Goal: Find specific page/section: Find specific page/section

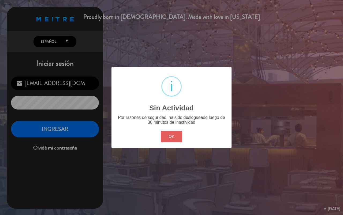
click at [172, 132] on button "OK" at bounding box center [172, 137] width 22 height 12
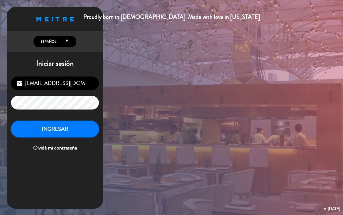
click at [50, 136] on button "INGRESAR" at bounding box center [55, 129] width 88 height 17
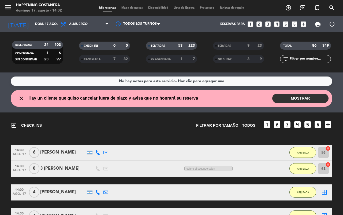
click at [130, 9] on span "Mapa de mesas" at bounding box center [132, 7] width 27 height 3
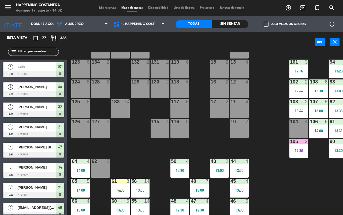
scroll to position [67, 0]
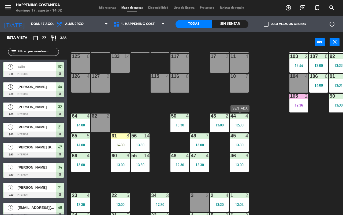
click at [237, 125] on div "12:30" at bounding box center [239, 125] width 19 height 4
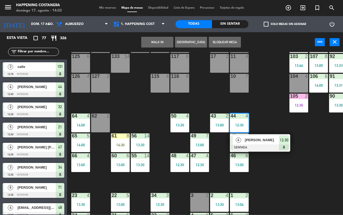
click at [237, 125] on div "12:30" at bounding box center [239, 125] width 19 height 4
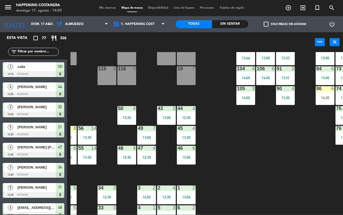
scroll to position [102, 42]
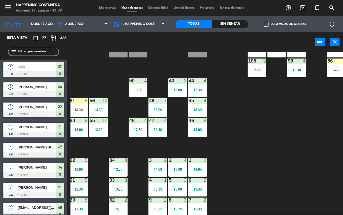
click at [199, 164] on div "1 2 13:04" at bounding box center [197, 167] width 19 height 19
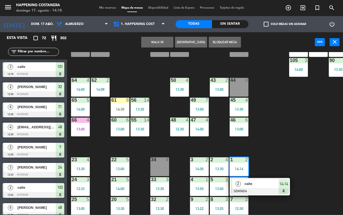
scroll to position [103, 0]
click at [79, 128] on div "13:00" at bounding box center [80, 129] width 19 height 4
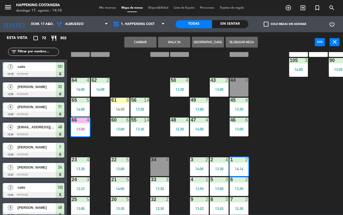
click at [297, 160] on div "69 5 13:06 122 6 121 6 120 6 14 4 CAVA 22 101 3 12:16 94 2 13:23 70 5 13:06 123…" at bounding box center [207, 133] width 273 height 162
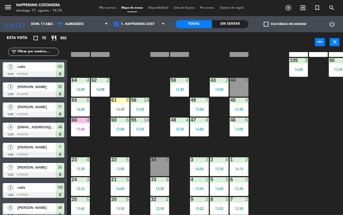
click at [84, 123] on div "66 4 13:00" at bounding box center [80, 126] width 19 height 19
click at [291, 146] on div "69 5 13:06 122 6 121 6 120 6 14 4 CAVA 22 101 3 12:16 94 2 13:23 70 5 13:06 123…" at bounding box center [207, 133] width 273 height 162
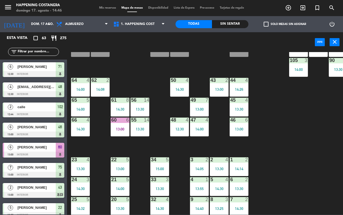
click at [123, 128] on div "13:00" at bounding box center [120, 129] width 19 height 4
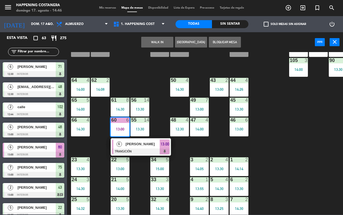
click at [119, 123] on div "60 6" at bounding box center [120, 119] width 19 height 5
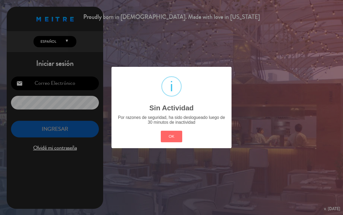
type input "[EMAIL_ADDRESS][DOMAIN_NAME]"
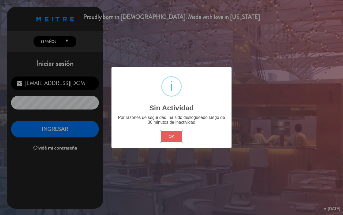
click at [173, 132] on button "OK" at bounding box center [172, 137] width 22 height 12
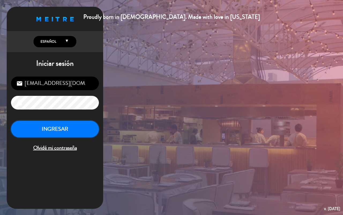
click at [85, 133] on button "INGRESAR" at bounding box center [55, 129] width 88 height 17
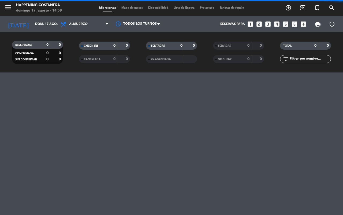
click at [137, 8] on span "Mapa de mesas" at bounding box center [132, 7] width 27 height 3
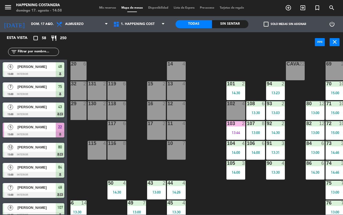
scroll to position [0, 61]
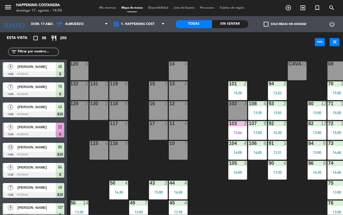
click at [276, 147] on div "91 3 13:31" at bounding box center [277, 150] width 19 height 19
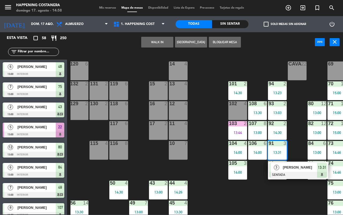
click at [243, 129] on div "103 2 13:44" at bounding box center [237, 130] width 19 height 19
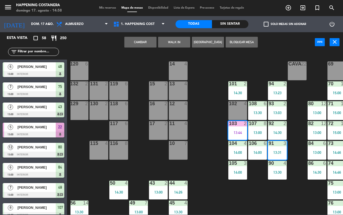
click at [241, 127] on div "103 2 13:44" at bounding box center [237, 130] width 19 height 19
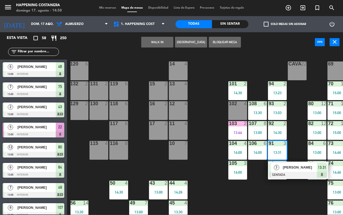
click at [282, 198] on div "69 2 122 6 121 6 120 6 14 4 CAVA 22 101 2 14:30 94 2 13:23 70 10 15:00 123 6 13…" at bounding box center [207, 133] width 273 height 162
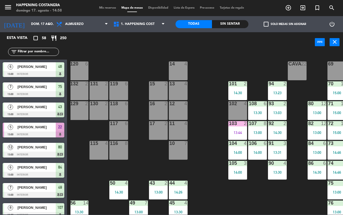
click at [238, 126] on div "103 2" at bounding box center [237, 123] width 19 height 5
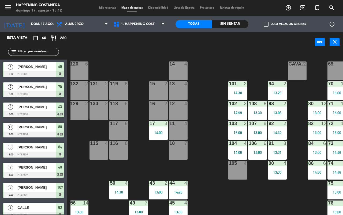
scroll to position [0, 68]
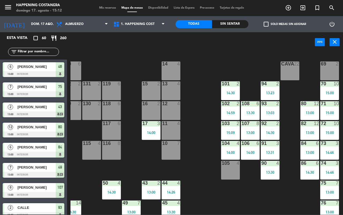
click at [321, 203] on div "76" at bounding box center [321, 202] width 0 height 5
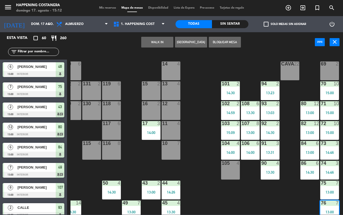
click at [268, 194] on div "69 2 122 6 121 6 120 6 14 4 CAVA 22 101 2 14:30 94 2 13:23 70 10 15:00 123 6 13…" at bounding box center [207, 133] width 273 height 162
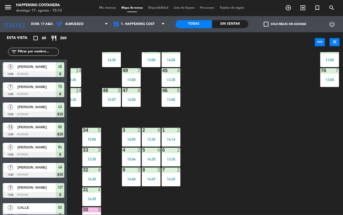
scroll to position [146, 68]
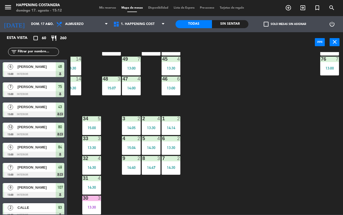
click at [336, 66] on div "13:00" at bounding box center [329, 68] width 19 height 4
